Goal: Task Accomplishment & Management: Complete application form

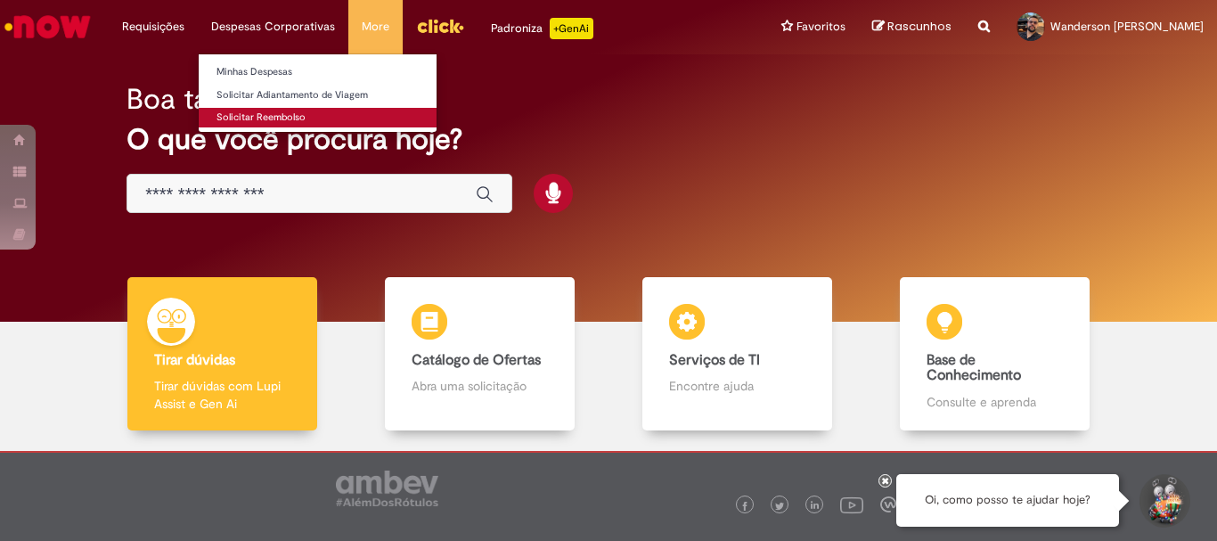
click at [268, 110] on link "Solicitar Reembolso" at bounding box center [318, 118] width 238 height 20
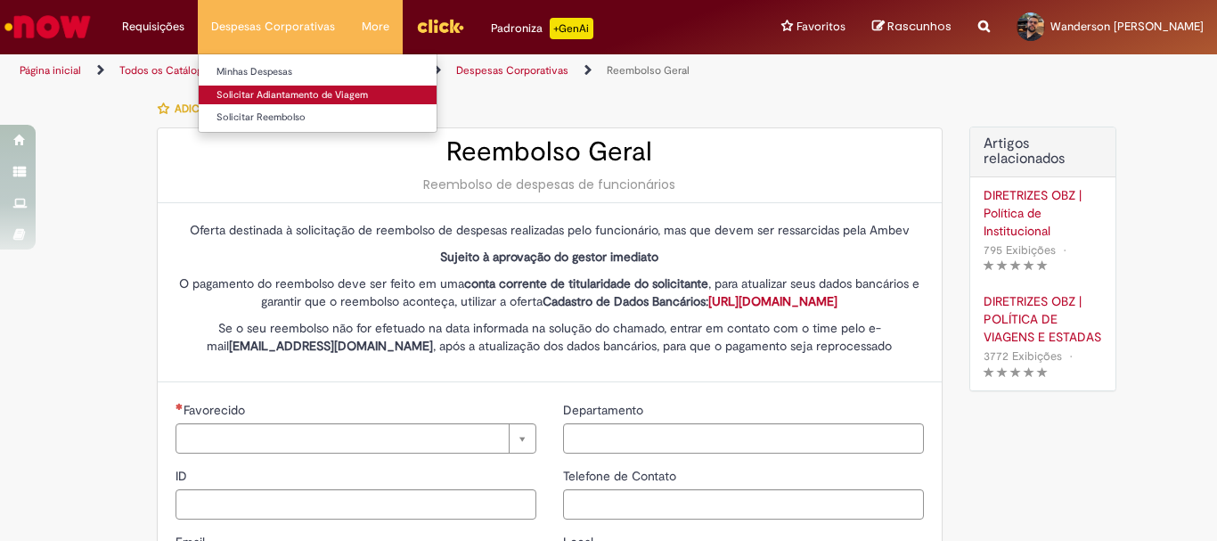
type input "********"
type input "**********"
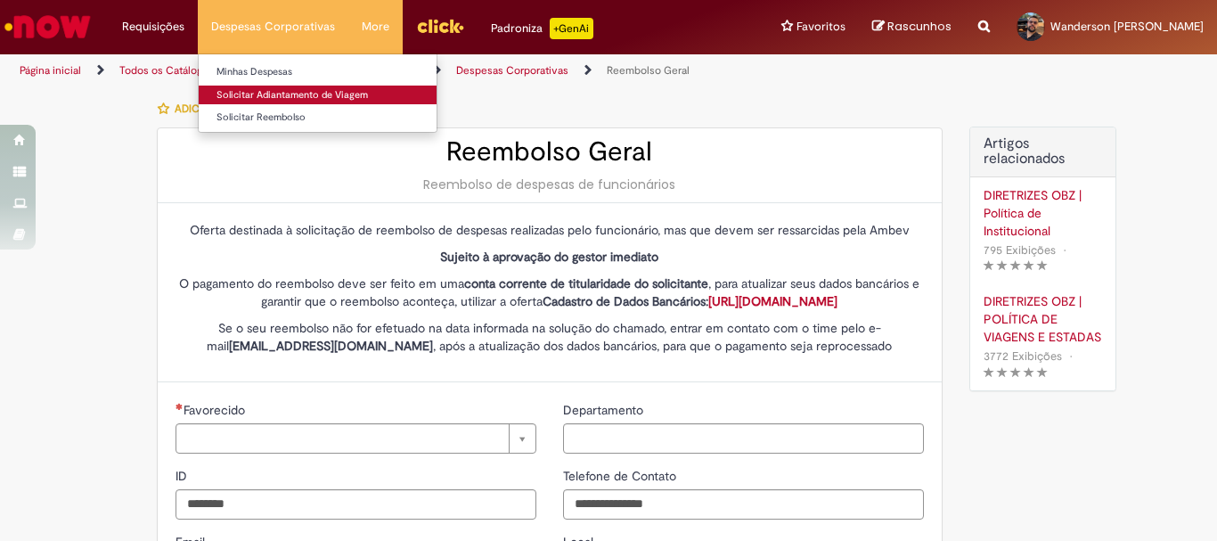
type input "**********"
